Goal: Transaction & Acquisition: Purchase product/service

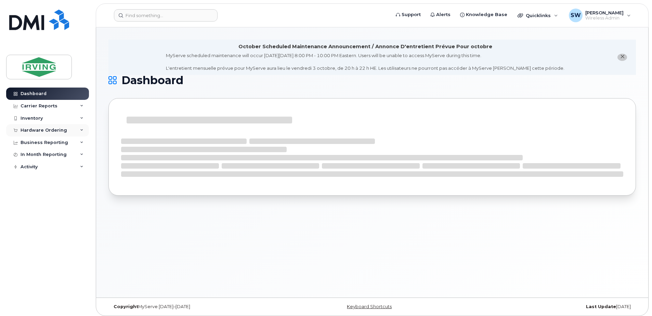
click at [39, 132] on div "Hardware Ordering" at bounding box center [44, 130] width 47 height 5
click at [37, 142] on div "Overview" at bounding box center [35, 143] width 22 height 6
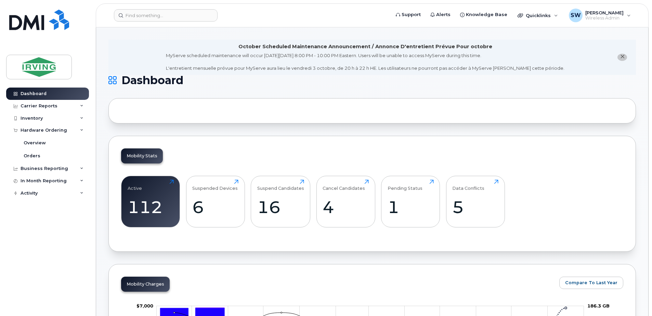
click at [623, 56] on icon "close notification" at bounding box center [622, 56] width 4 height 4
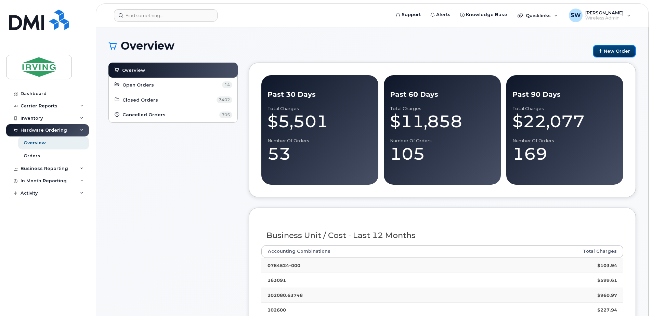
drag, startPoint x: 611, startPoint y: 52, endPoint x: 588, endPoint y: 59, distance: 24.3
click at [611, 52] on link "New Order" at bounding box center [614, 51] width 43 height 13
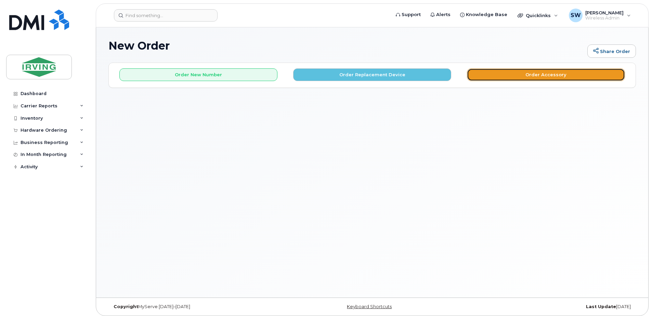
click at [531, 72] on button "Order Accessory" at bounding box center [546, 74] width 158 height 13
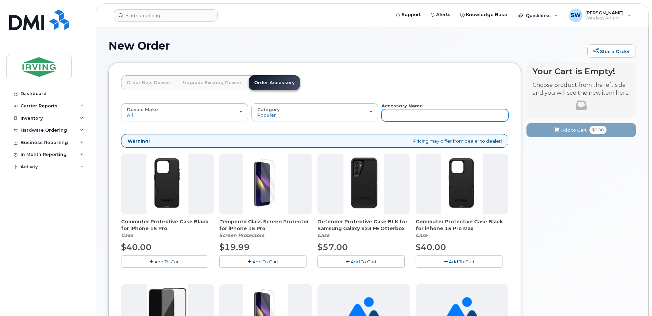
click at [394, 114] on input "text" at bounding box center [445, 115] width 127 height 12
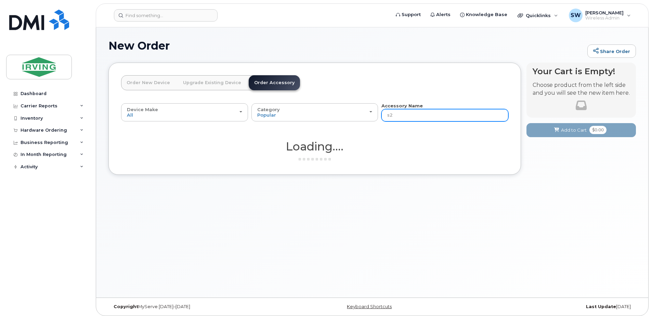
type input "s22"
